Goal: Task Accomplishment & Management: Complete application form

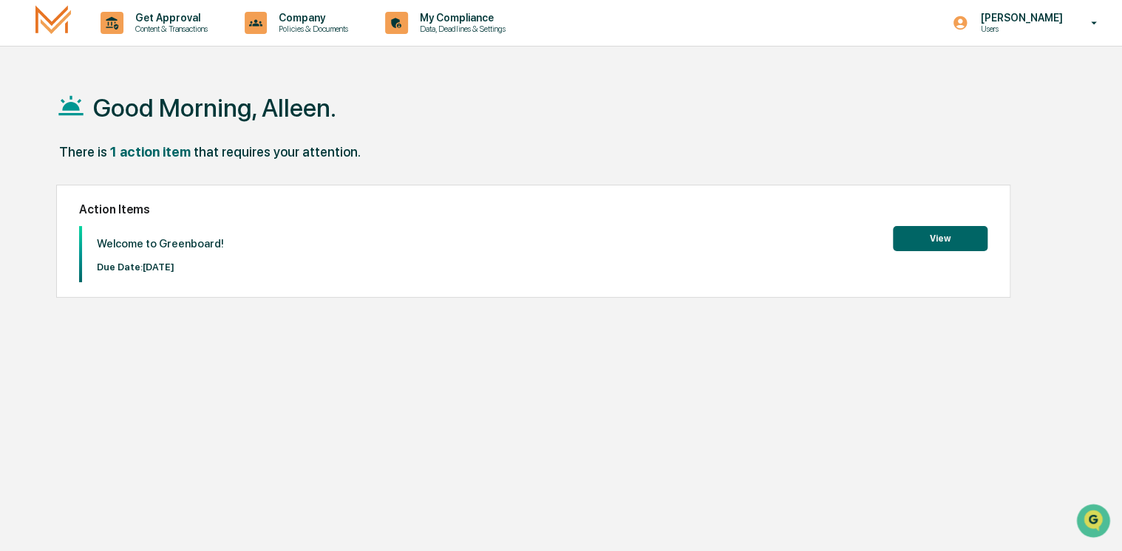
click at [950, 236] on button "View" at bounding box center [940, 238] width 95 height 25
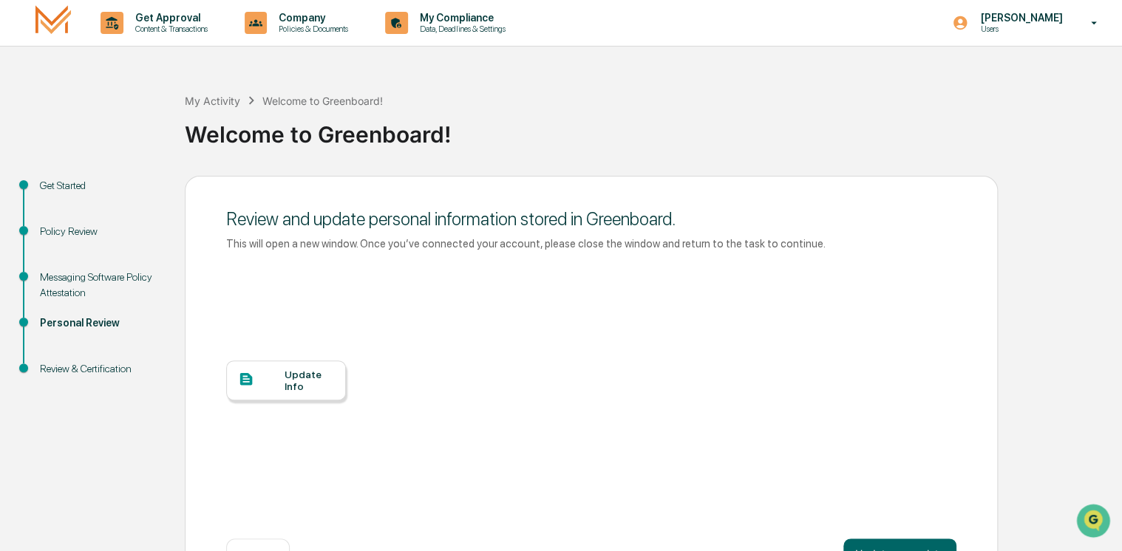
click at [281, 386] on div at bounding box center [261, 380] width 47 height 18
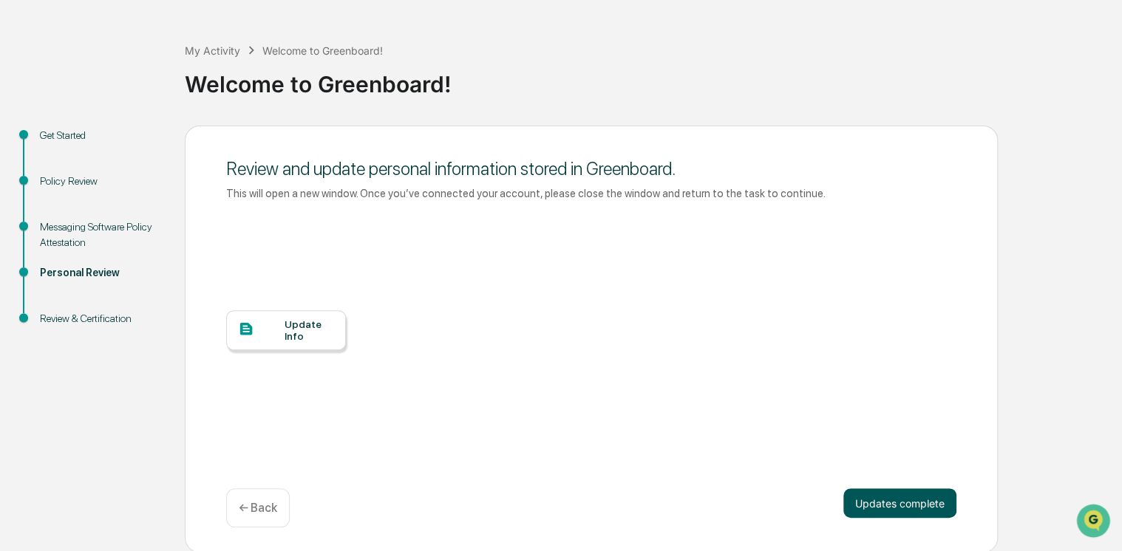
click at [906, 505] on button "Updates complete" at bounding box center [899, 504] width 113 height 30
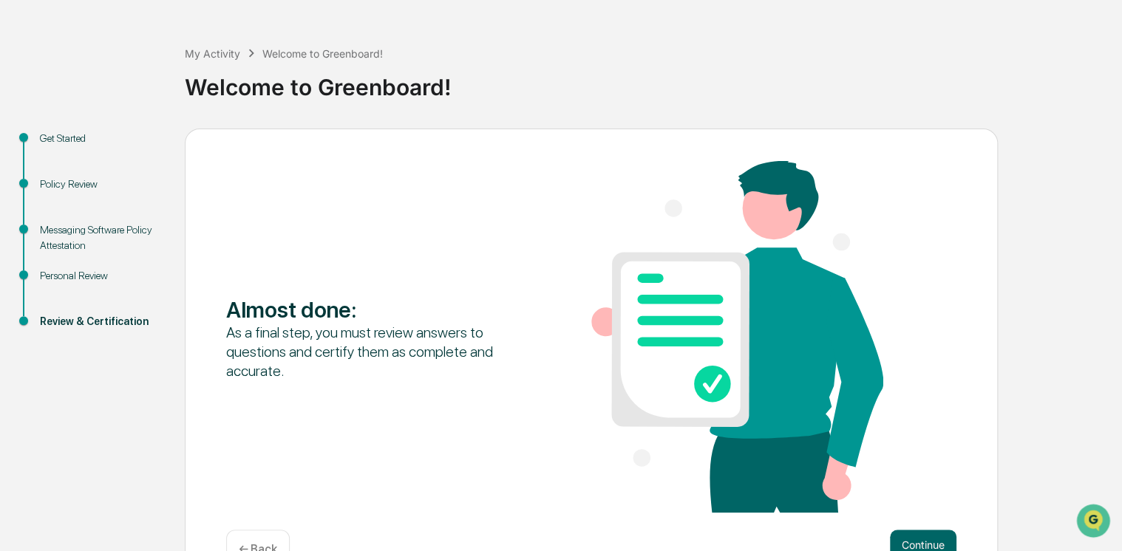
scroll to position [89, 0]
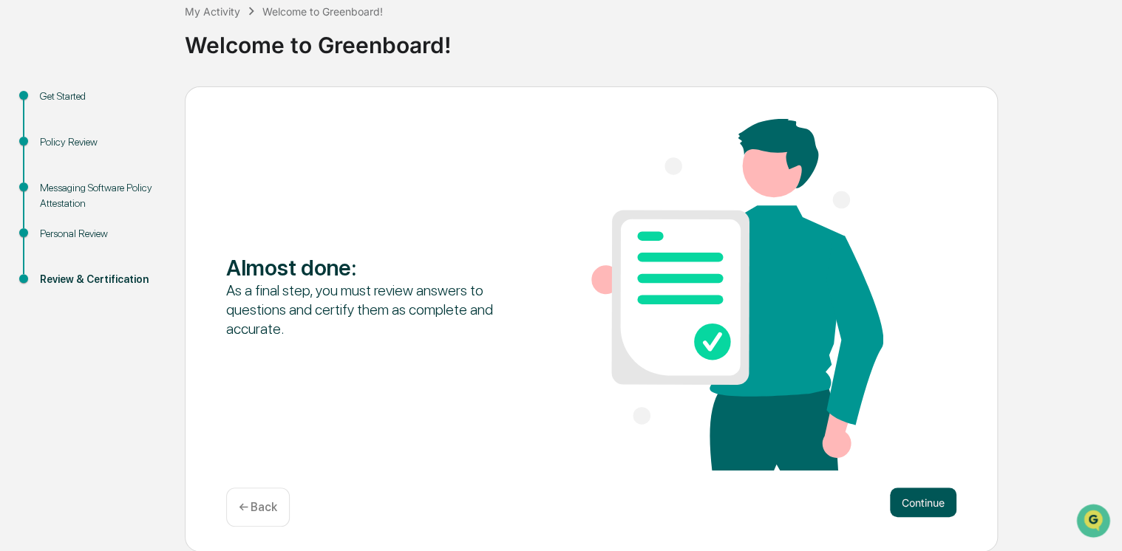
click at [931, 498] on button "Continue" at bounding box center [923, 503] width 67 height 30
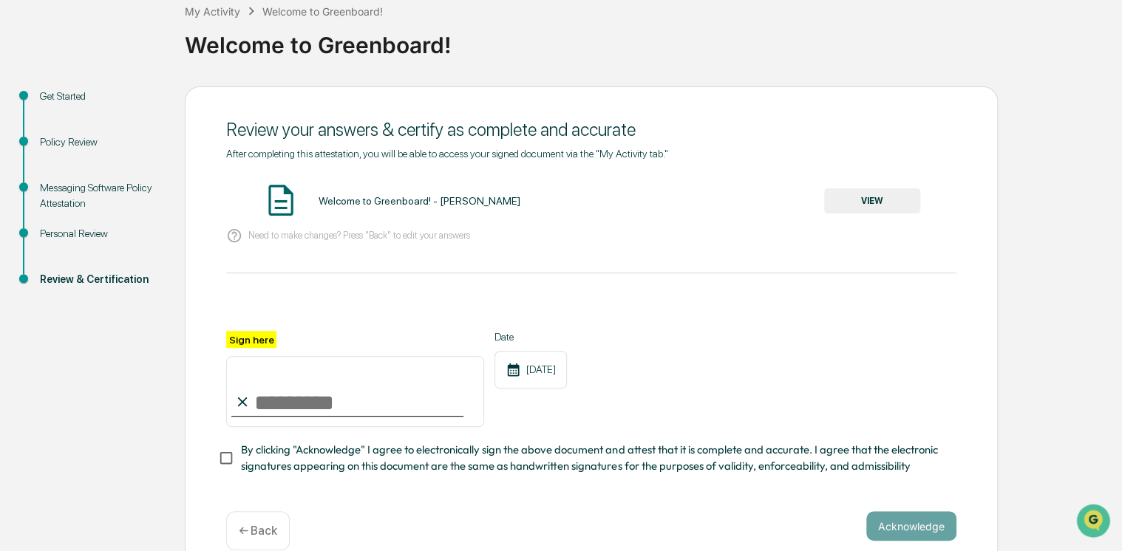
click at [859, 201] on button "VIEW" at bounding box center [872, 200] width 96 height 25
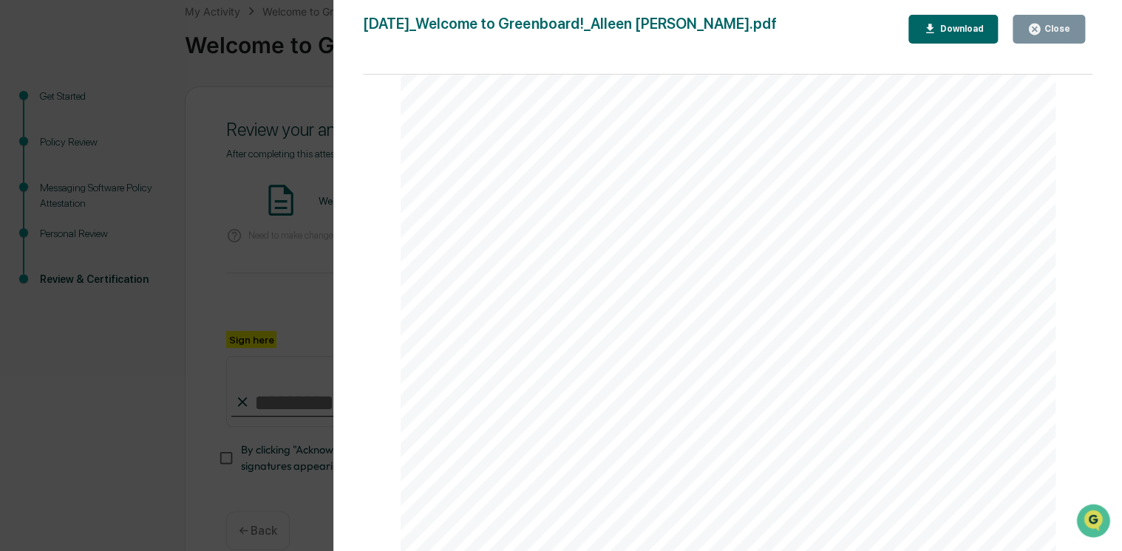
scroll to position [74, 0]
click at [1038, 28] on icon "button" at bounding box center [1034, 29] width 11 height 11
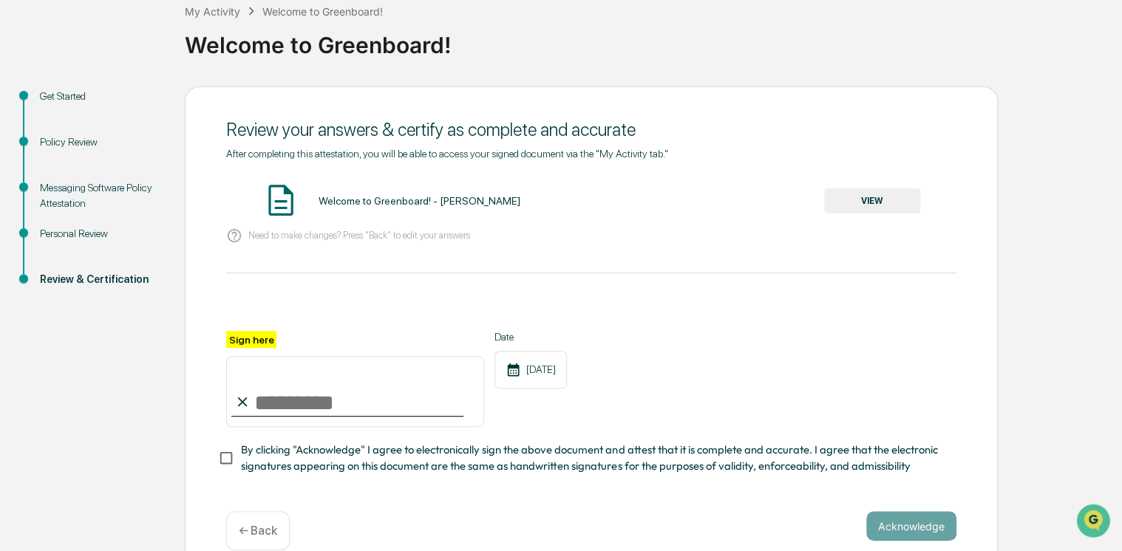
click at [253, 415] on input "Sign here" at bounding box center [355, 391] width 258 height 71
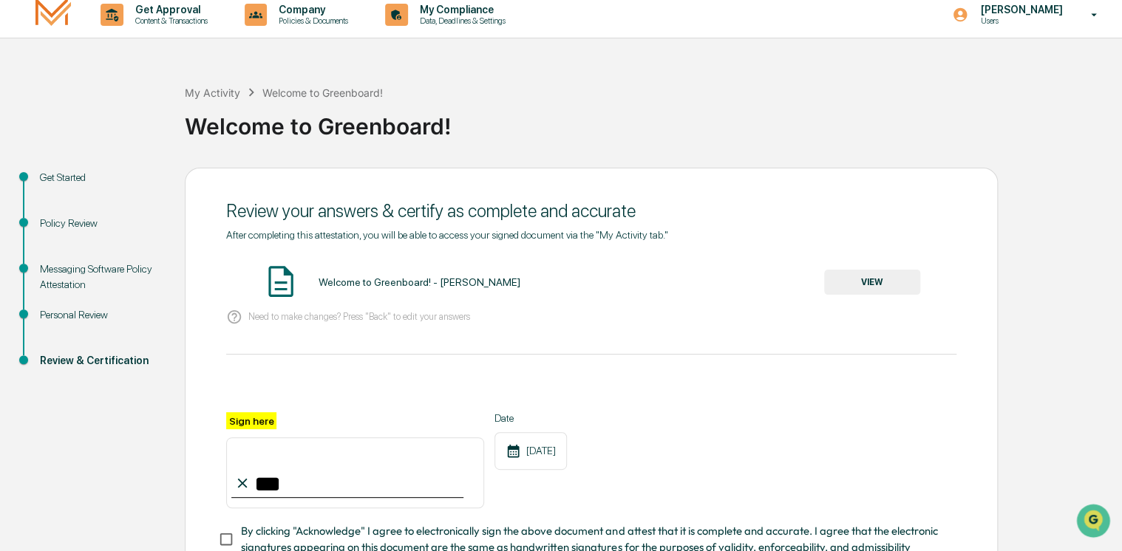
scroll to position [0, 0]
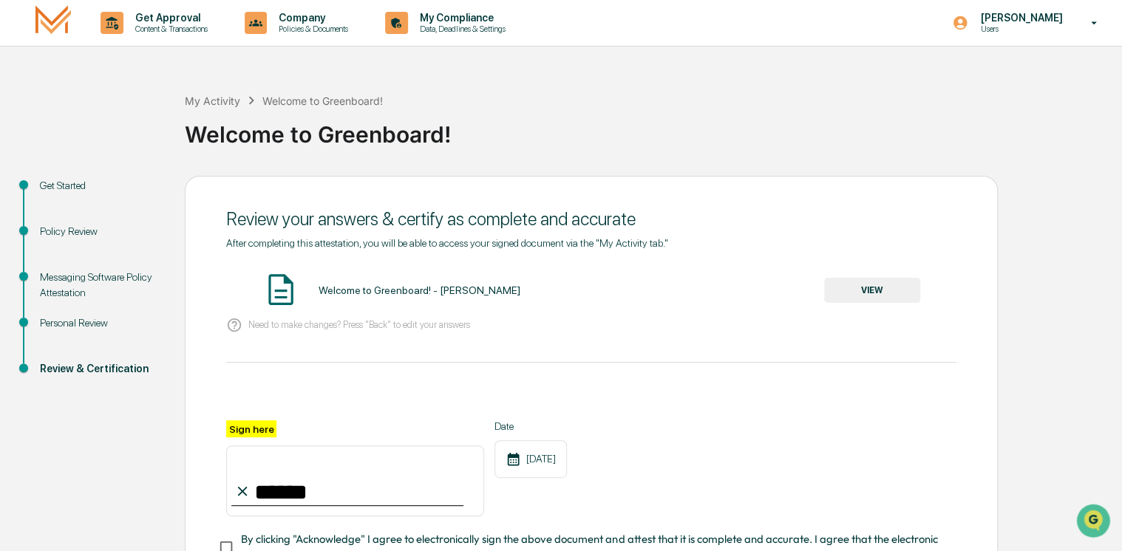
type input "**********"
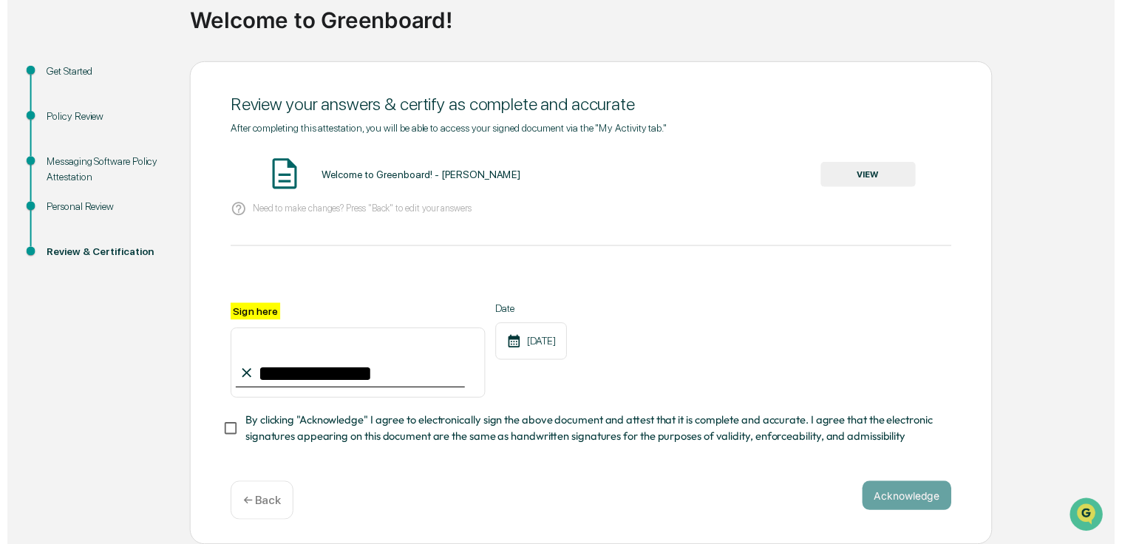
scroll to position [118, 0]
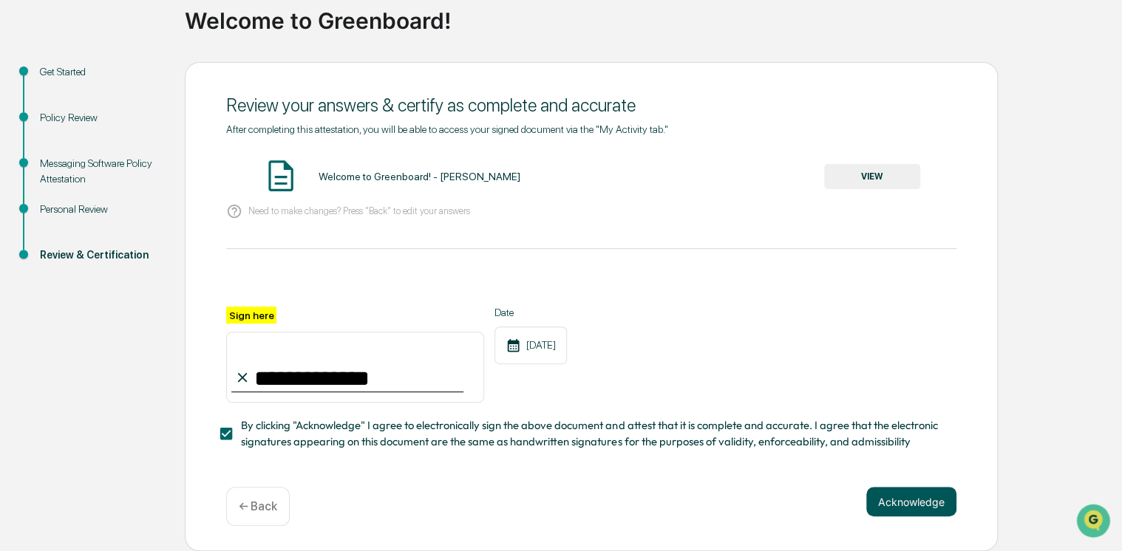
click at [917, 507] on button "Acknowledge" at bounding box center [911, 502] width 90 height 30
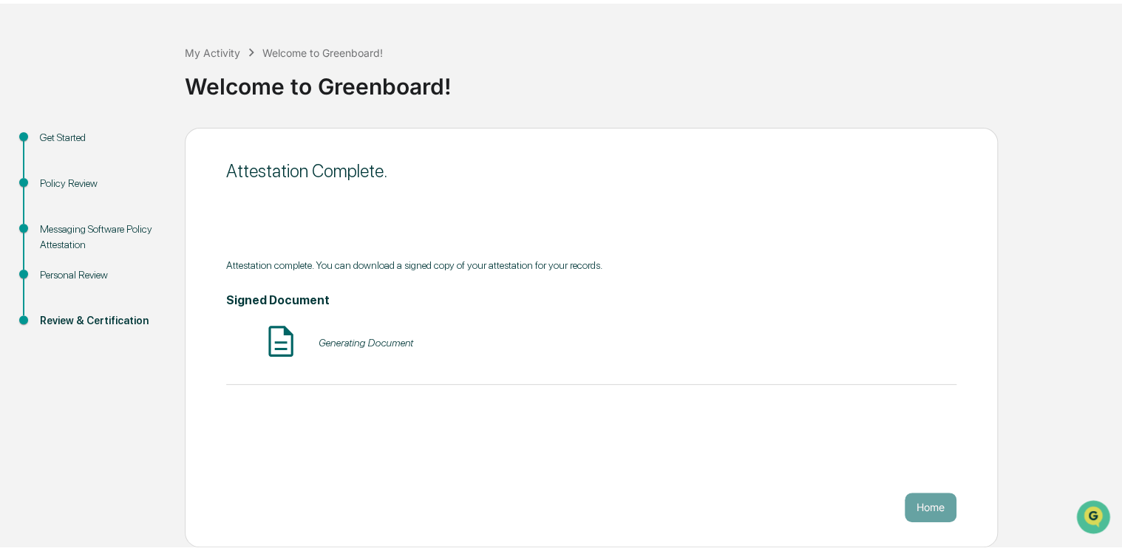
scroll to position [43, 0]
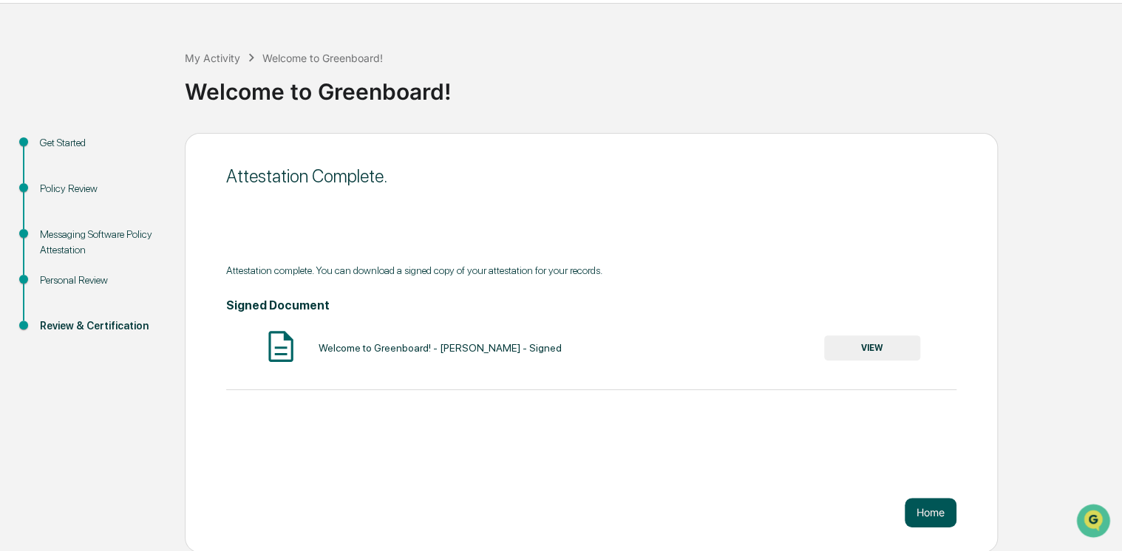
click at [935, 510] on button "Home" at bounding box center [931, 513] width 52 height 30
